Goal: Task Accomplishment & Management: Manage account settings

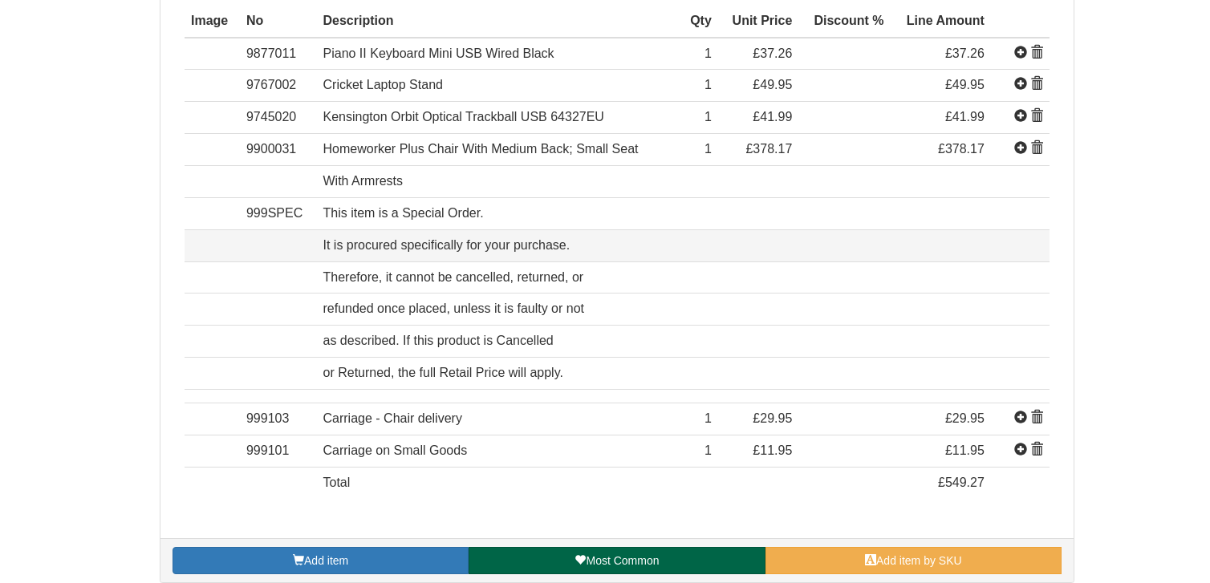
scroll to position [562, 0]
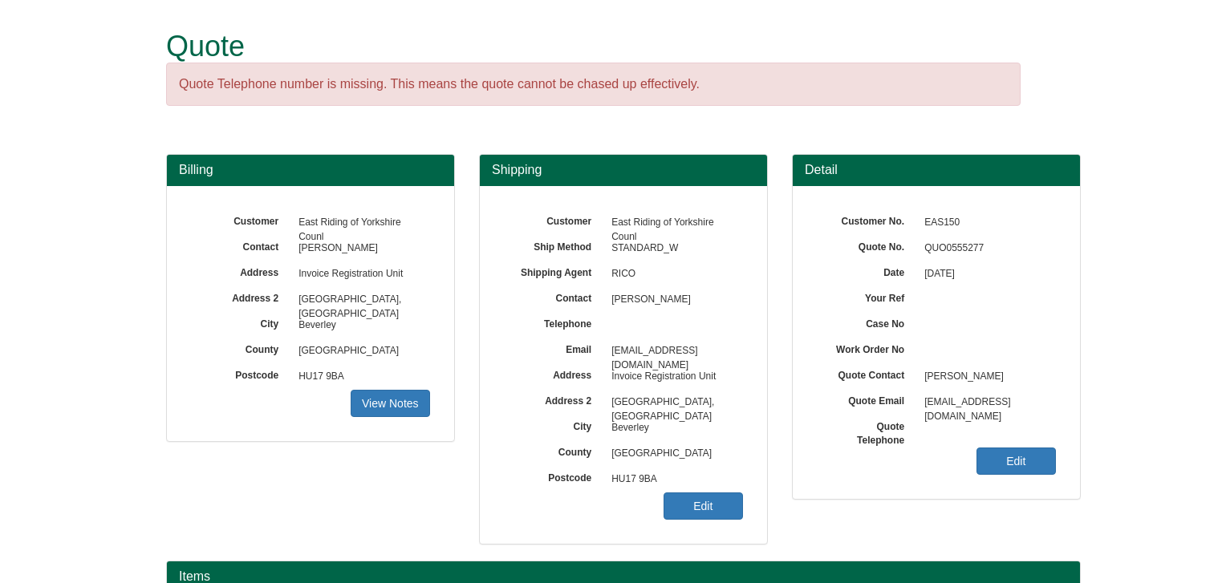
scroll to position [196, 0]
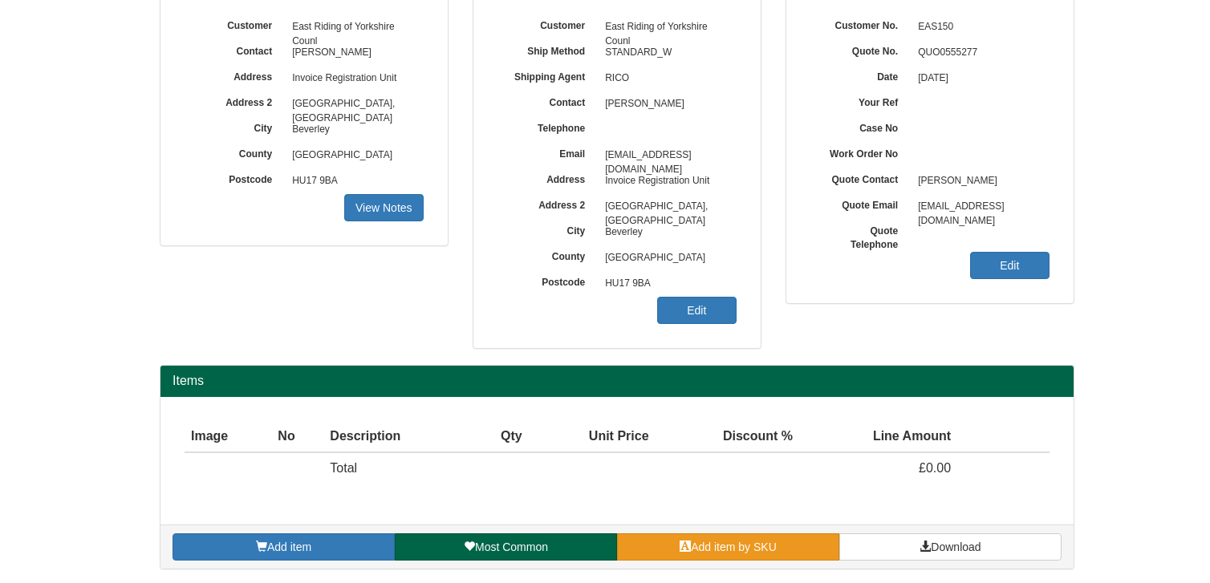
click at [812, 547] on link "Add item by SKU" at bounding box center [728, 547] width 222 height 27
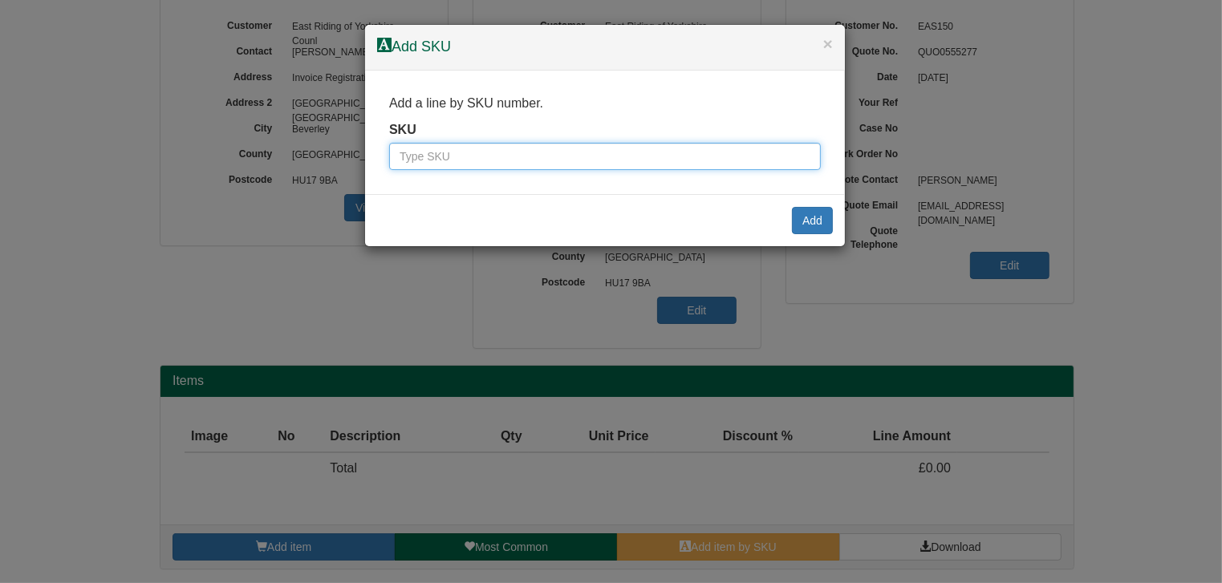
click at [567, 159] on input "text" at bounding box center [605, 156] width 432 height 27
type input "8873005"
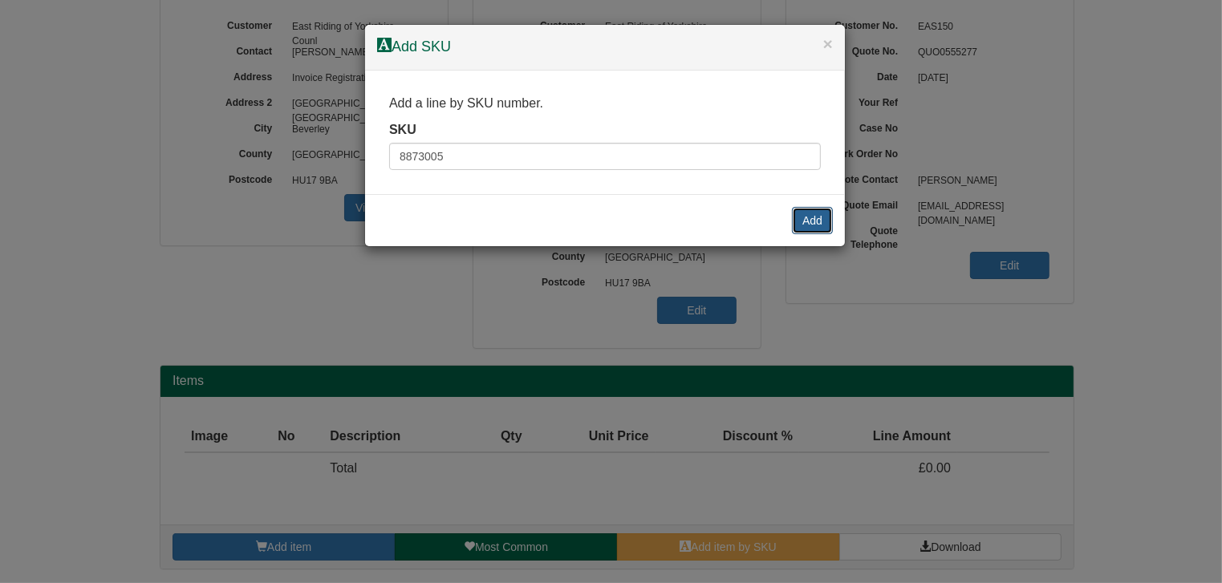
click at [815, 219] on button "Add" at bounding box center [812, 220] width 41 height 27
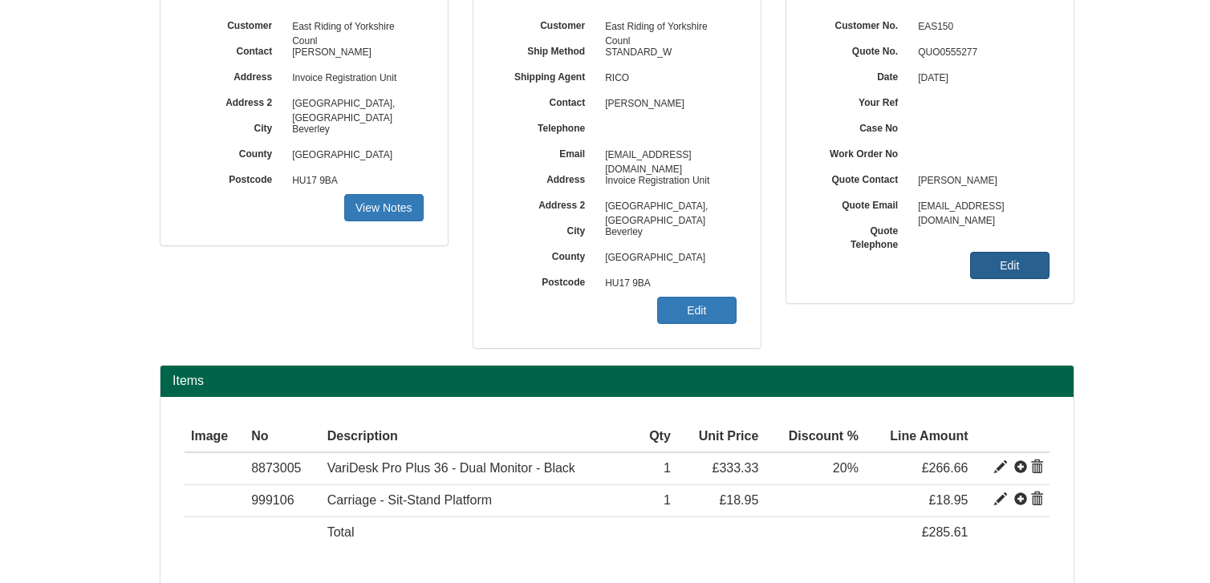
click at [1026, 266] on link "Edit" at bounding box center [1009, 265] width 79 height 27
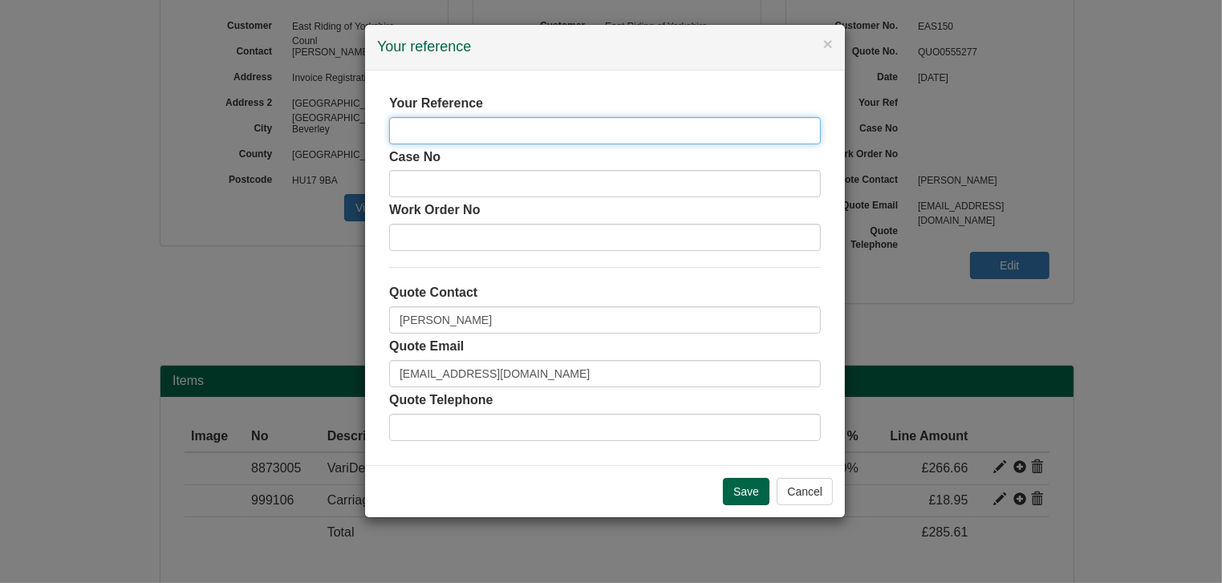
click at [636, 128] on input "text" at bounding box center [605, 130] width 432 height 27
type input "[PERSON_NAME]"
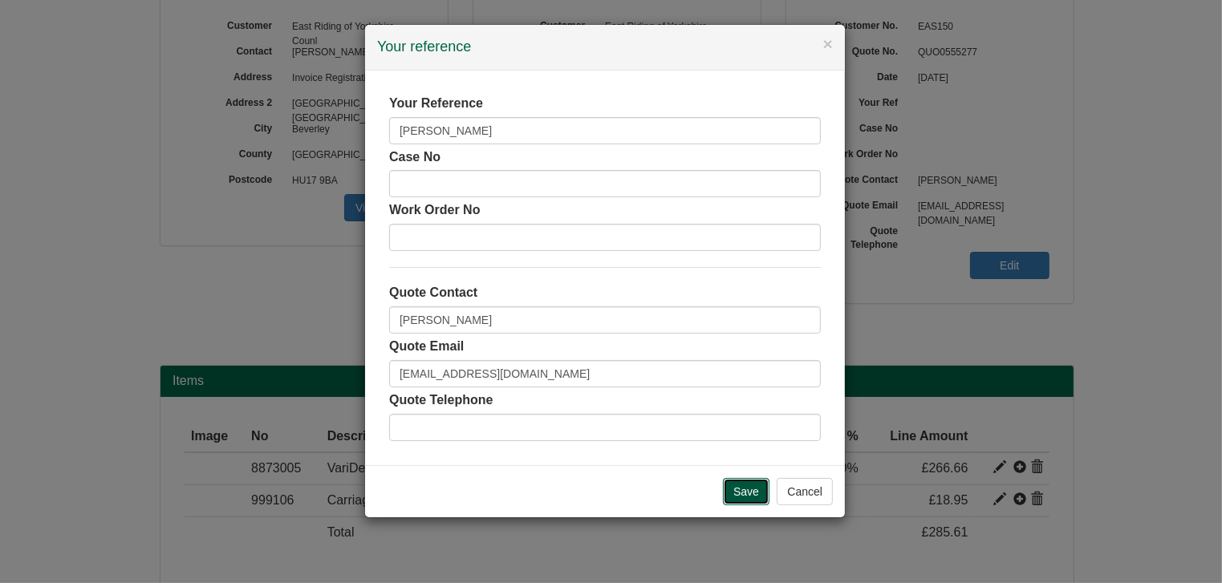
click at [748, 504] on input "Save" at bounding box center [746, 491] width 47 height 27
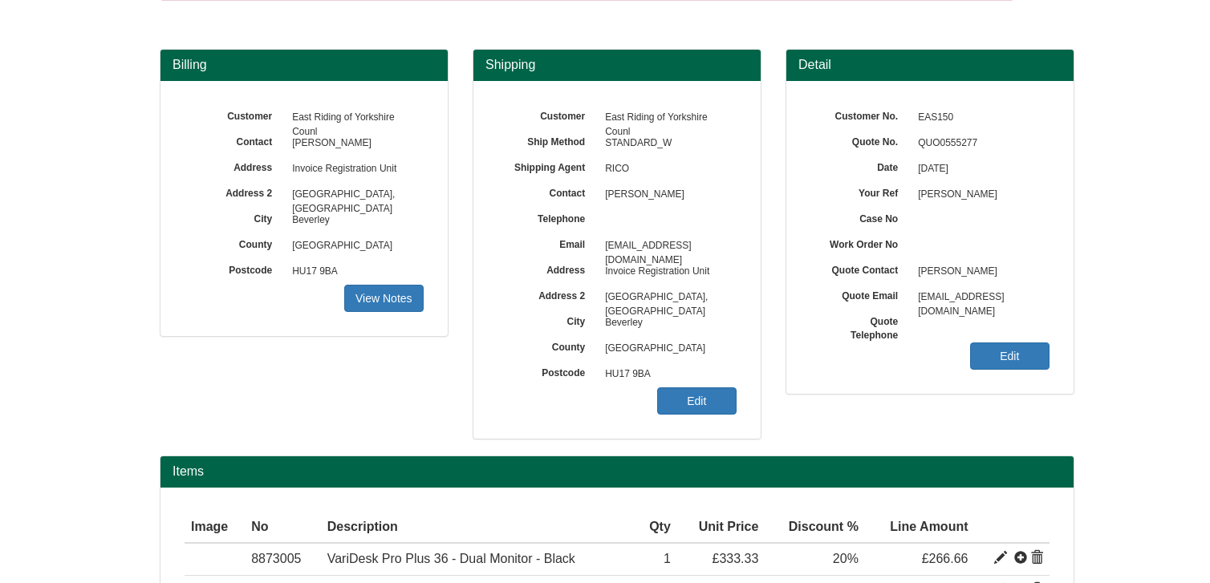
scroll to position [259, 0]
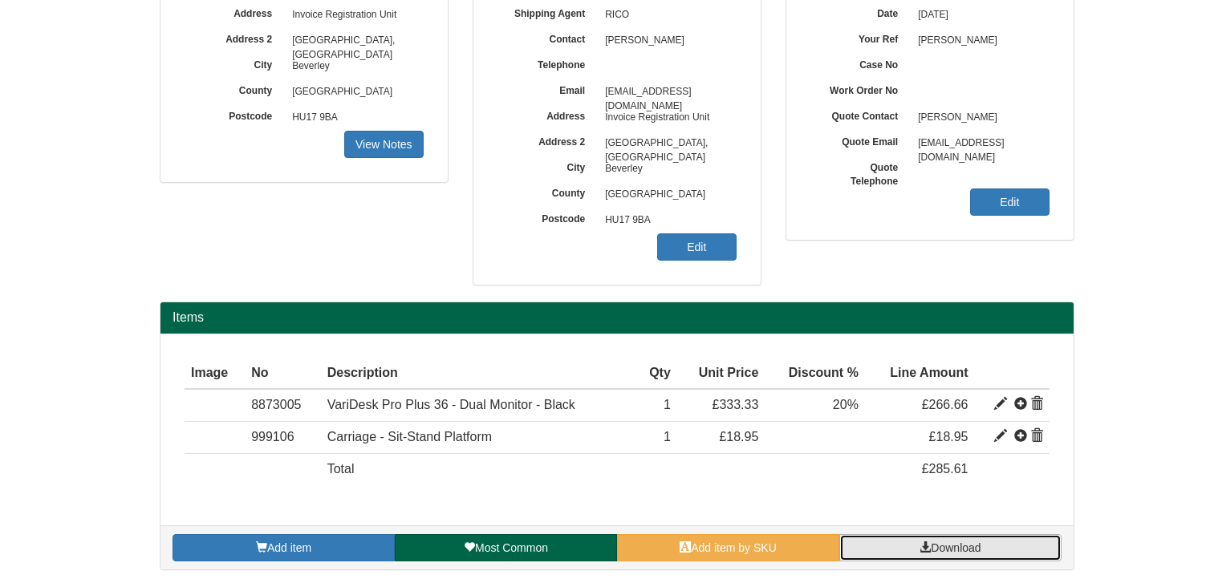
click at [957, 545] on span "Download" at bounding box center [956, 548] width 50 height 13
